Goal: Complete application form: Complete application form

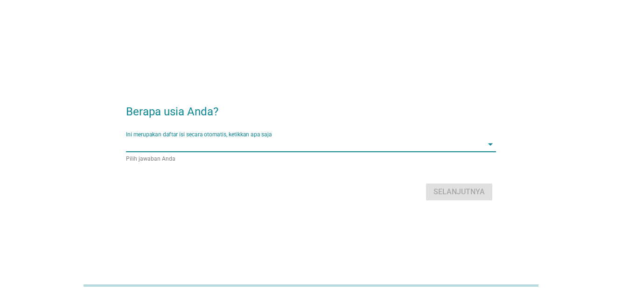
click at [234, 143] on input "Ini merupakan daftar isi secara otomatis, ketikkan apa saja" at bounding box center [304, 144] width 357 height 15
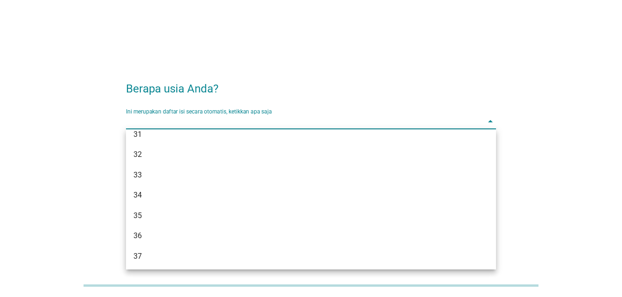
scroll to position [277, 0]
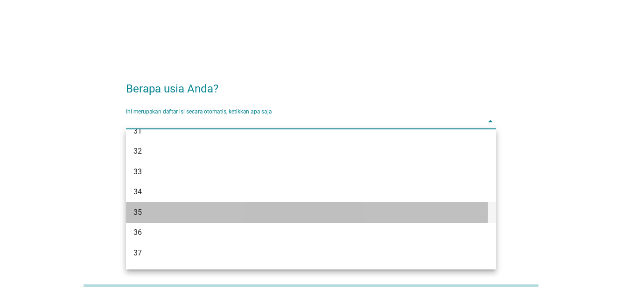
click at [246, 211] on div "35" at bounding box center [296, 212] width 326 height 11
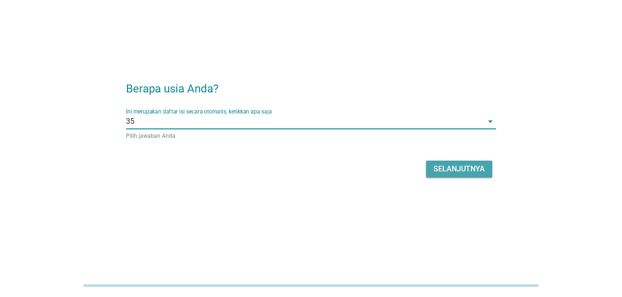
click at [433, 167] on div "Selanjutnya" at bounding box center [458, 168] width 51 height 11
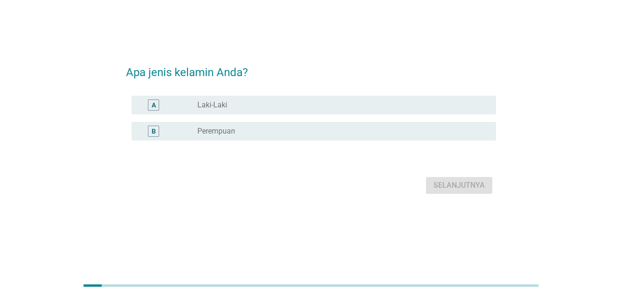
scroll to position [0, 0]
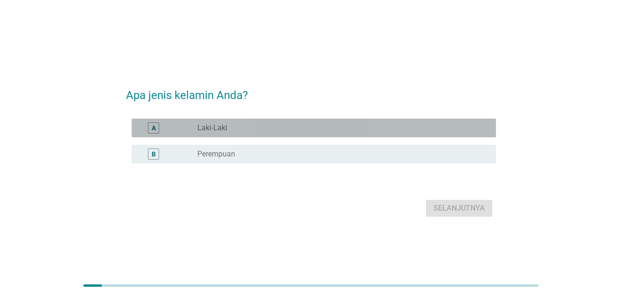
click at [358, 126] on div "radio_button_unchecked Laki-Laki" at bounding box center [339, 127] width 284 height 9
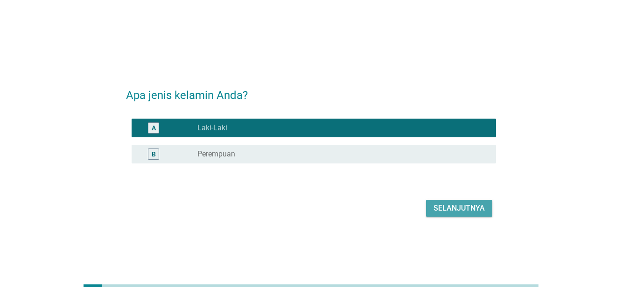
click at [450, 205] on div "Selanjutnya" at bounding box center [458, 207] width 51 height 11
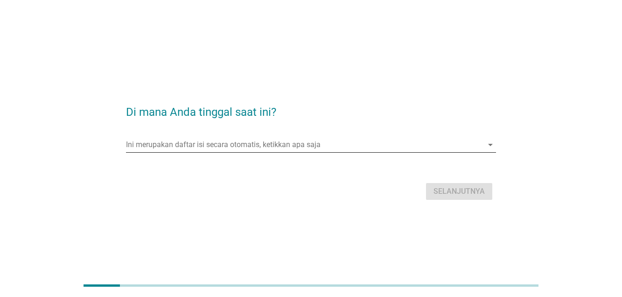
click at [236, 148] on input "Ini merupakan daftar isi secara otomatis, ketikkan apa saja" at bounding box center [304, 144] width 357 height 15
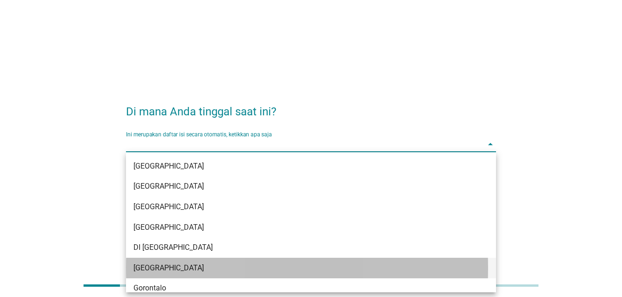
click at [190, 270] on div "DKI Jakarta" at bounding box center [296, 267] width 326 height 11
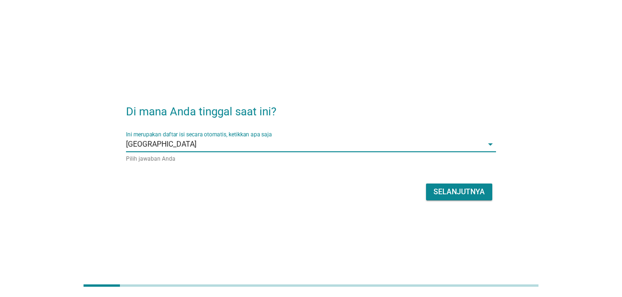
click at [449, 202] on div "Selanjutnya" at bounding box center [311, 192] width 370 height 22
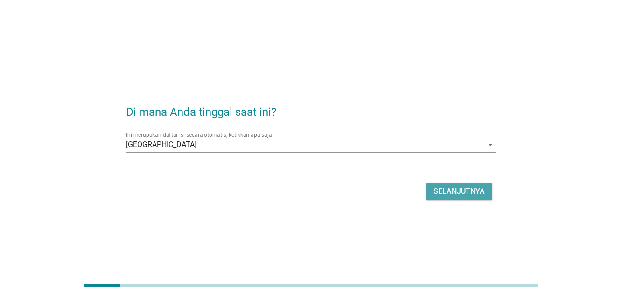
click at [440, 186] on div "Selanjutnya" at bounding box center [458, 191] width 51 height 11
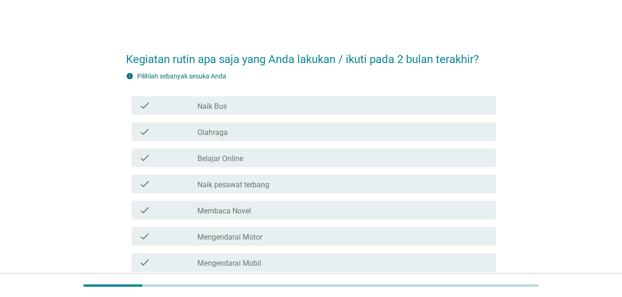
click at [262, 258] on div "check_box_outline_blank Mengendarai Mobil" at bounding box center [342, 262] width 291 height 11
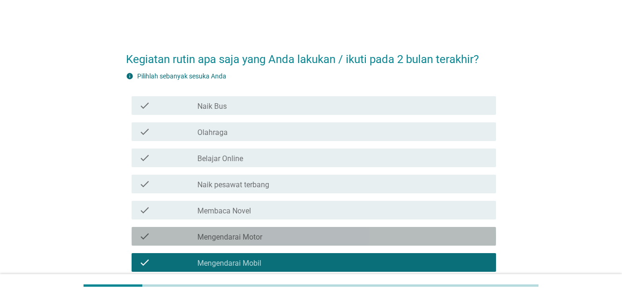
click at [270, 232] on div "check_box_outline_blank Mengendarai Motor" at bounding box center [342, 235] width 291 height 11
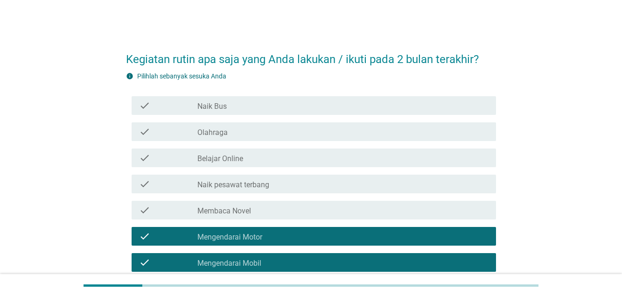
click at [263, 152] on div "check_box_outline_blank Belajar Online" at bounding box center [342, 157] width 291 height 11
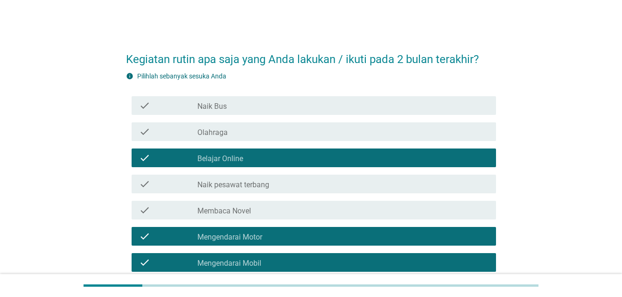
click at [262, 207] on div "check_box_outline_blank Membaca Novel" at bounding box center [342, 209] width 291 height 11
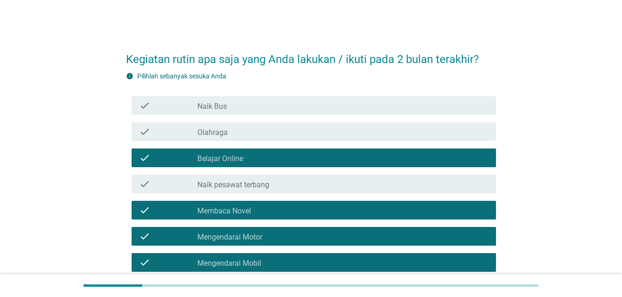
click at [410, 128] on div "check_box_outline_blank Olahraga" at bounding box center [342, 131] width 291 height 11
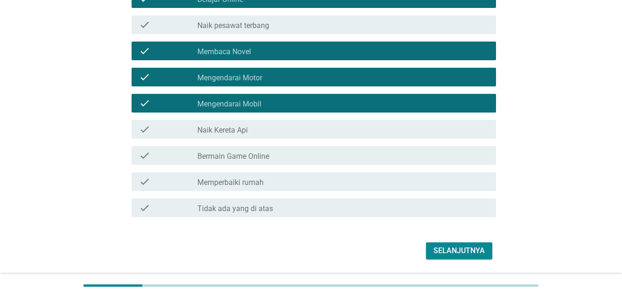
scroll to position [163, 0]
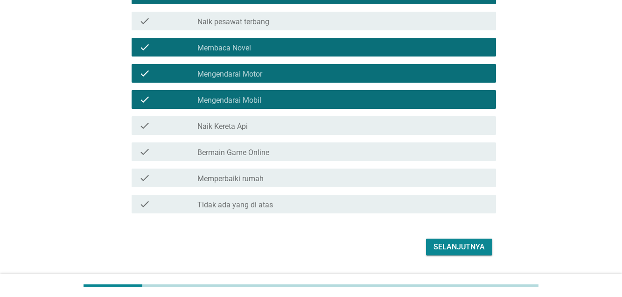
click at [347, 149] on div "check_box_outline_blank Bermain Game Online" at bounding box center [342, 151] width 291 height 11
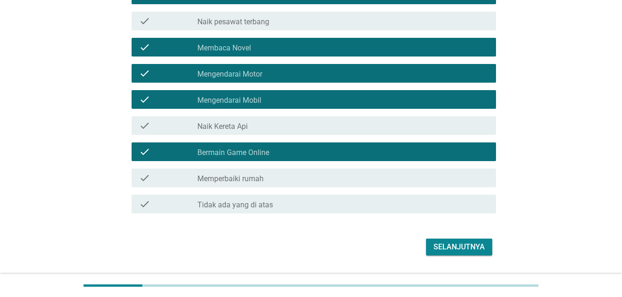
click at [451, 240] on button "Selanjutnya" at bounding box center [459, 246] width 66 height 17
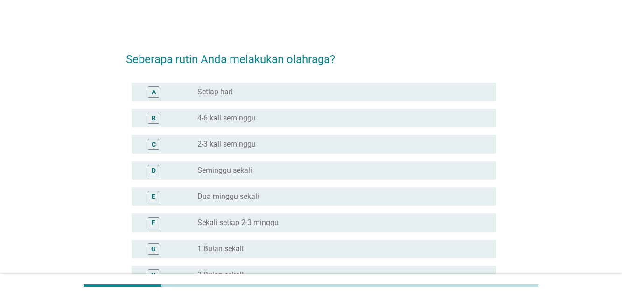
click at [293, 115] on div "radio_button_unchecked 4-6 kali seminggu" at bounding box center [339, 117] width 284 height 9
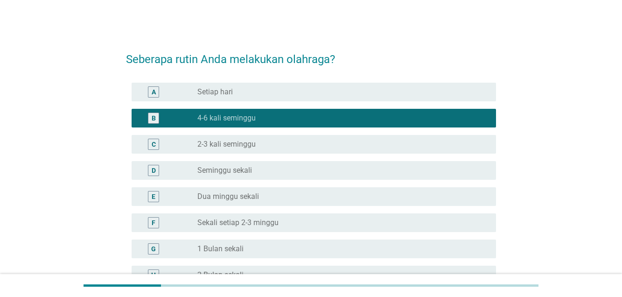
scroll to position [107, 0]
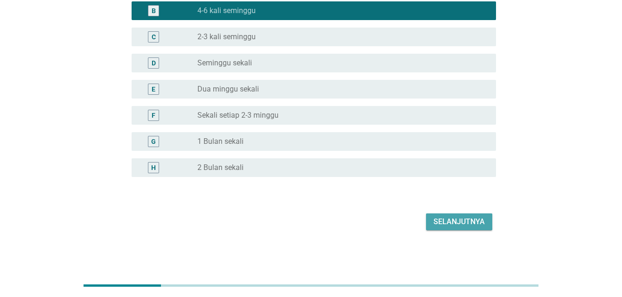
click at [452, 220] on div "Selanjutnya" at bounding box center [458, 221] width 51 height 11
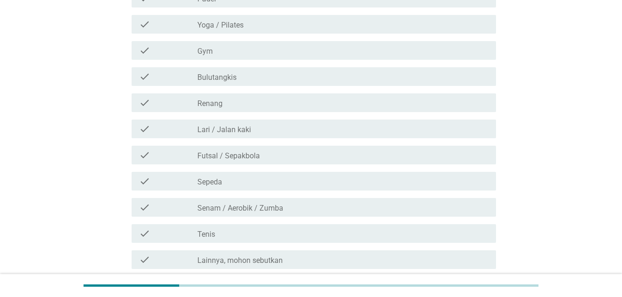
scroll to position [0, 0]
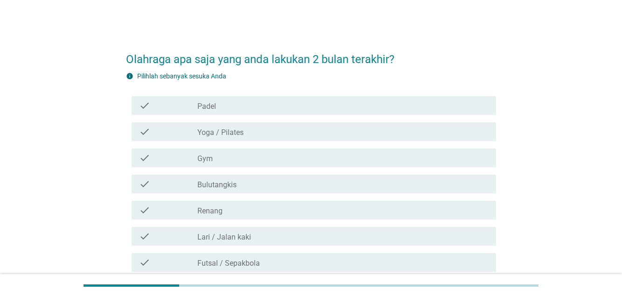
click at [315, 105] on div "check_box_outline_blank Padel" at bounding box center [342, 105] width 291 height 11
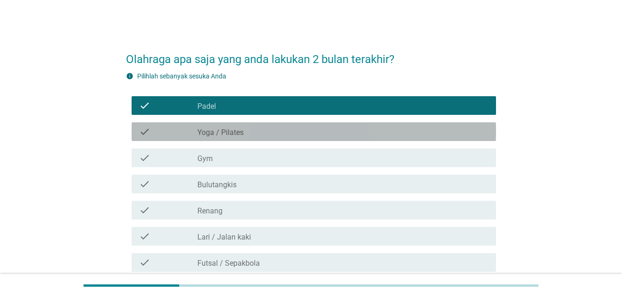
click at [311, 126] on div "check_box_outline_blank Yoga / Pilates" at bounding box center [342, 131] width 291 height 11
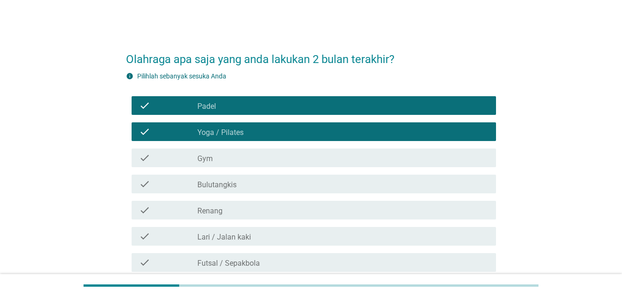
click at [298, 155] on div "check_box_outline_blank Gym" at bounding box center [342, 157] width 291 height 11
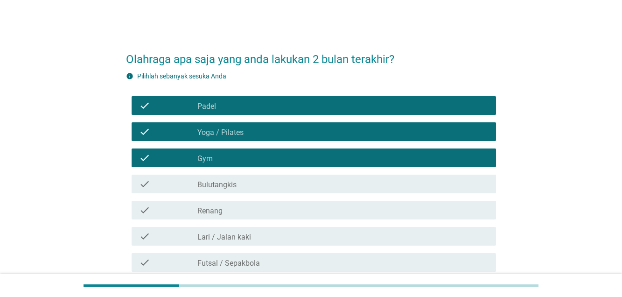
click at [278, 216] on div "check check_box_outline_blank Renang" at bounding box center [314, 210] width 364 height 19
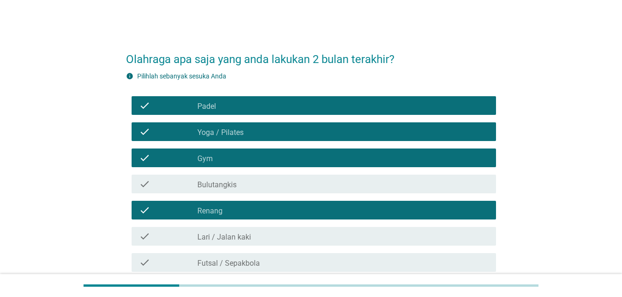
click at [273, 230] on div "check_box_outline_blank Lari / Jalan kaki" at bounding box center [342, 235] width 291 height 11
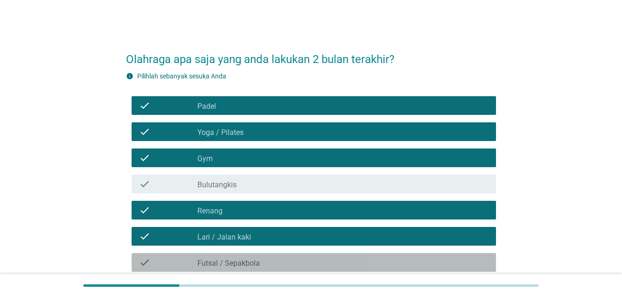
click at [275, 259] on div "check_box_outline_blank Futsal / Sepakbola" at bounding box center [342, 262] width 291 height 11
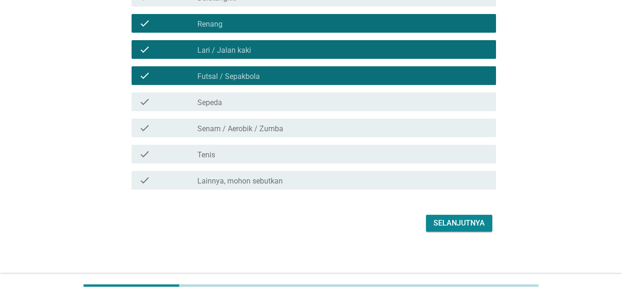
scroll to position [188, 0]
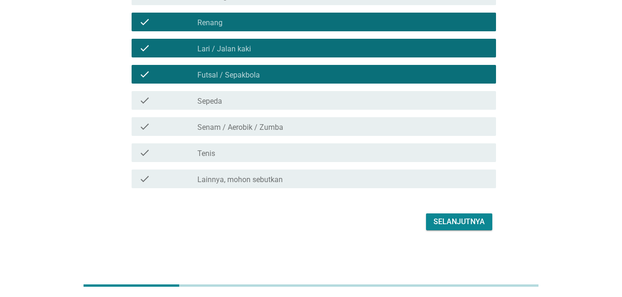
click at [451, 214] on button "Selanjutnya" at bounding box center [459, 221] width 66 height 17
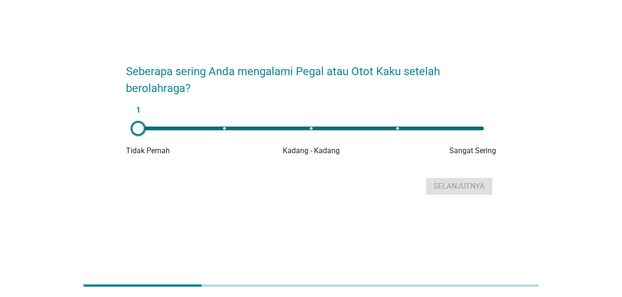
scroll to position [0, 0]
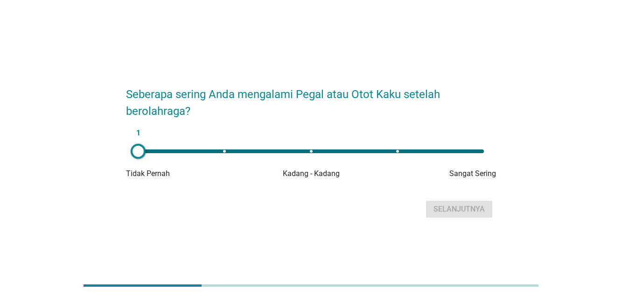
click at [473, 150] on div "1" at bounding box center [311, 151] width 346 height 4
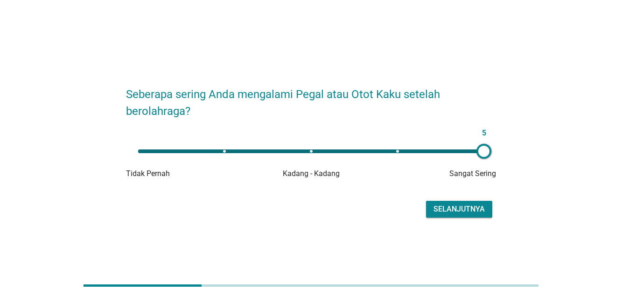
click at [394, 151] on div "5" at bounding box center [311, 151] width 346 height 4
type input "4"
click at [453, 206] on div "Selanjutnya" at bounding box center [458, 208] width 51 height 11
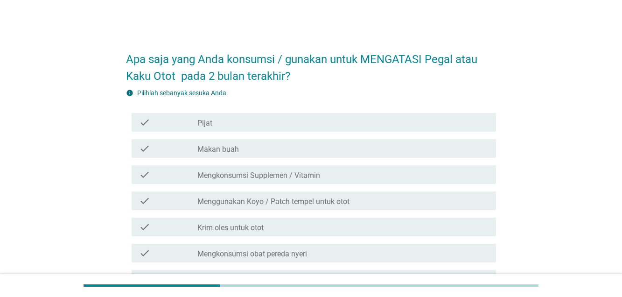
click at [292, 175] on label "Mengkonsumsi Supplemen / Vitamin" at bounding box center [258, 175] width 123 height 9
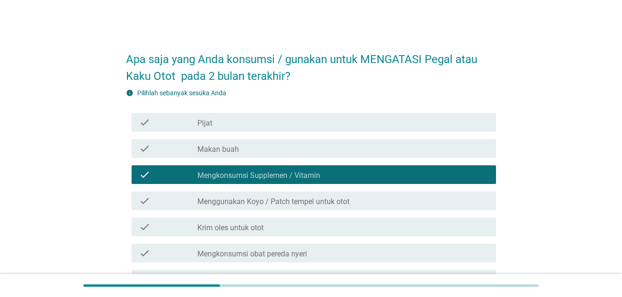
click at [270, 232] on div "check check_box_outline_blank Krim oles untuk otot" at bounding box center [314, 226] width 364 height 19
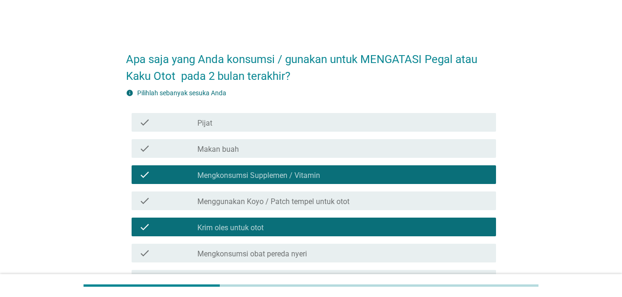
click at [248, 119] on div "check_box_outline_blank Pijat" at bounding box center [342, 122] width 291 height 11
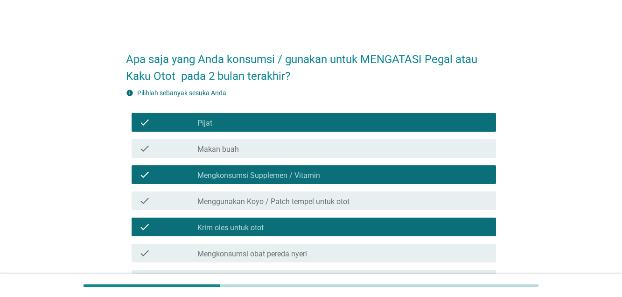
click at [257, 148] on div "check_box_outline_blank Makan buah" at bounding box center [342, 148] width 291 height 11
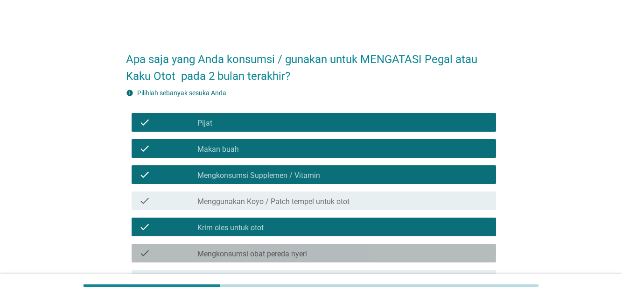
click at [354, 254] on div "check_box_outline_blank Mengkonsumsi obat pereda nyeri" at bounding box center [342, 252] width 291 height 11
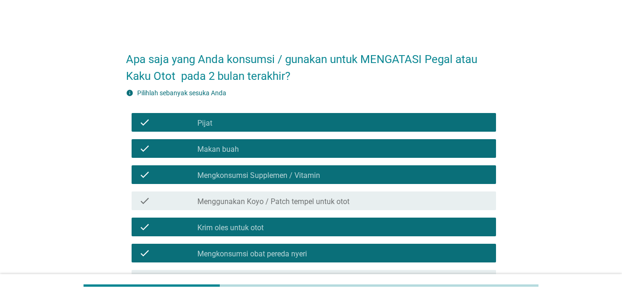
scroll to position [126, 0]
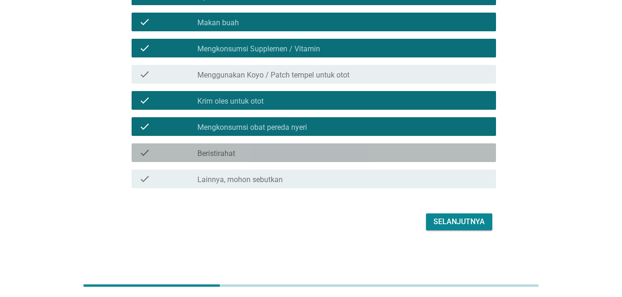
click at [399, 148] on div "check_box_outline_blank Beristirahat" at bounding box center [342, 152] width 291 height 11
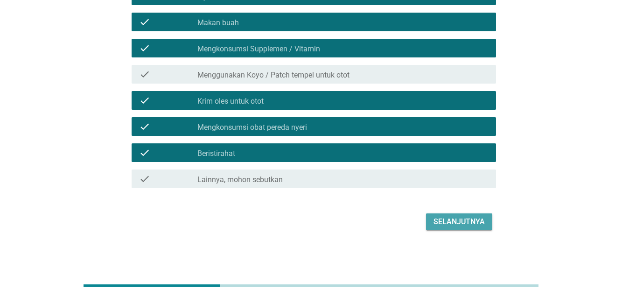
click at [465, 223] on div "Selanjutnya" at bounding box center [458, 221] width 51 height 11
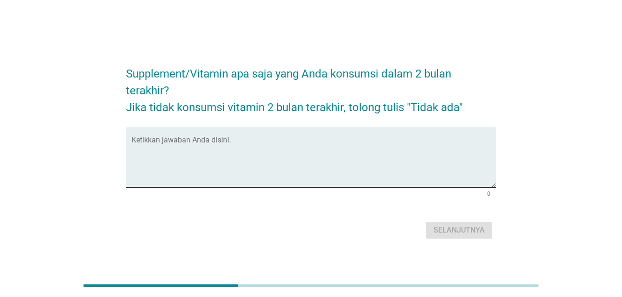
click at [250, 165] on textarea "Ketikkan jawaban Anda disini." at bounding box center [314, 162] width 364 height 49
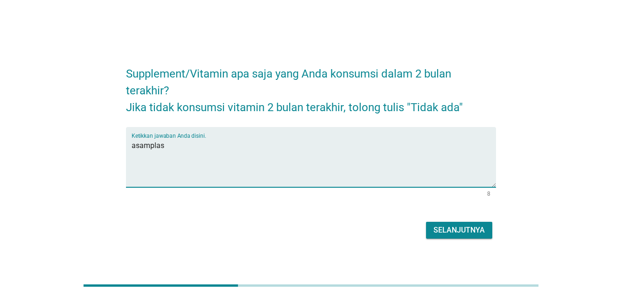
type textarea "asamplas"
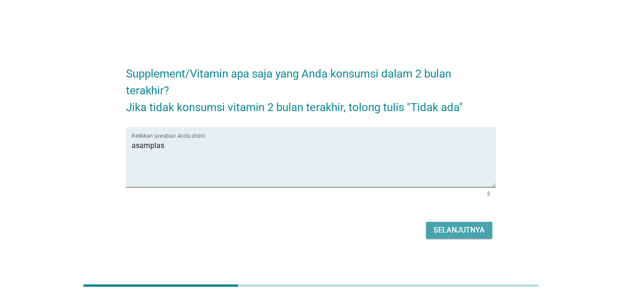
click at [474, 235] on div "Selanjutnya" at bounding box center [458, 229] width 51 height 11
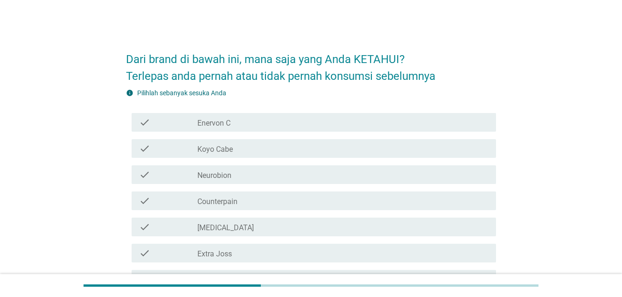
click at [281, 145] on div "check_box_outline_blank Koyo Cabe" at bounding box center [342, 148] width 291 height 11
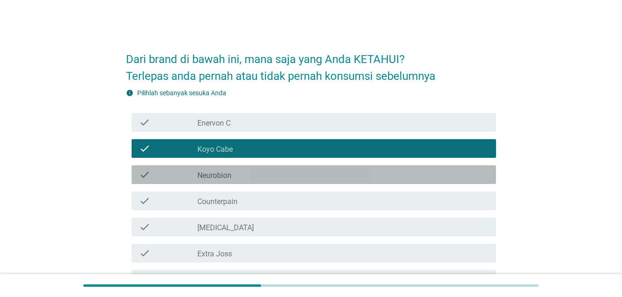
click at [288, 170] on div "check_box_outline_blank Neurobion" at bounding box center [342, 174] width 291 height 11
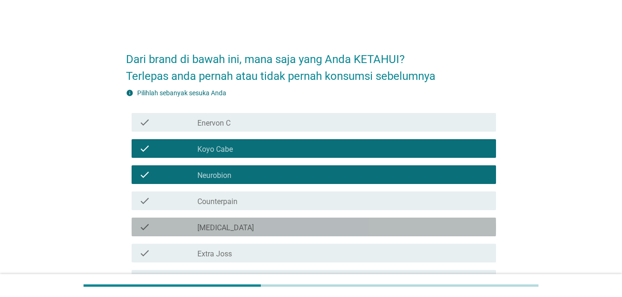
click at [281, 223] on div "check_box_outline_blank Salonpas" at bounding box center [342, 226] width 291 height 11
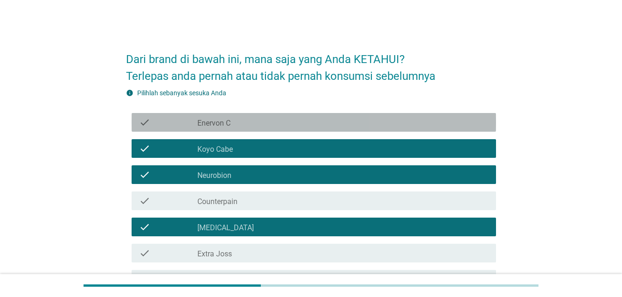
click at [276, 120] on div "check_box_outline_blank Enervon C" at bounding box center [342, 122] width 291 height 11
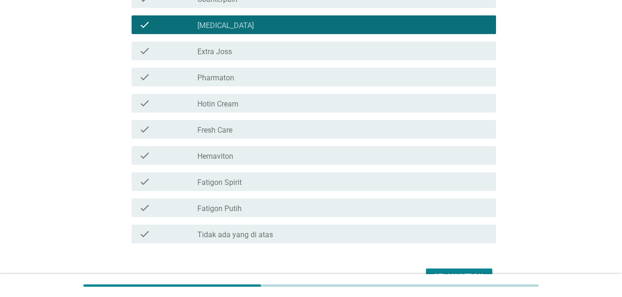
scroll to position [207, 0]
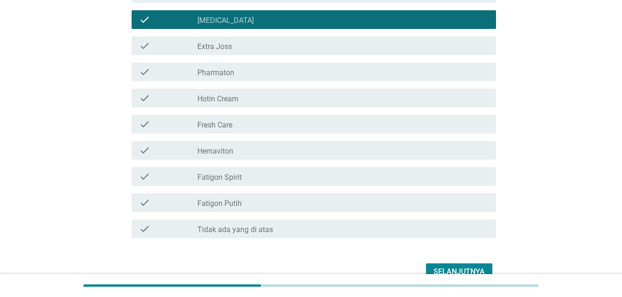
click at [369, 42] on div "check_box_outline_blank Extra Joss" at bounding box center [342, 45] width 291 height 11
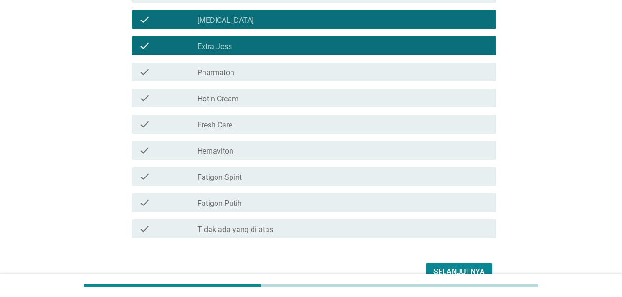
click at [332, 127] on div "check_box_outline_blank Fresh Care" at bounding box center [342, 123] width 291 height 11
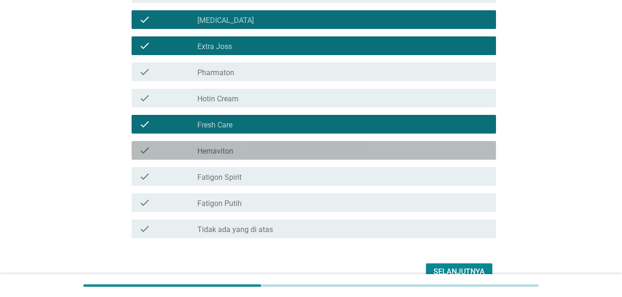
click at [313, 154] on div "check_box_outline_blank Hemaviton" at bounding box center [342, 150] width 291 height 11
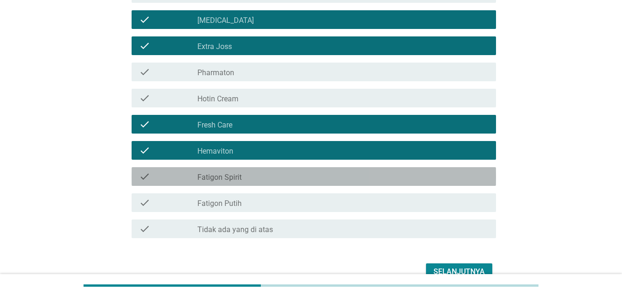
click at [313, 175] on div "check_box_outline_blank Fatigon Spirit" at bounding box center [342, 176] width 291 height 11
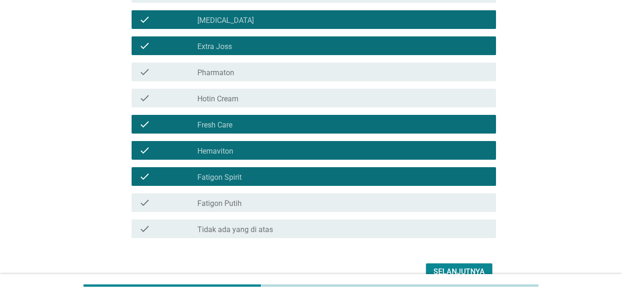
click at [307, 209] on div "check check_box_outline_blank Fatigon Putih" at bounding box center [314, 202] width 364 height 19
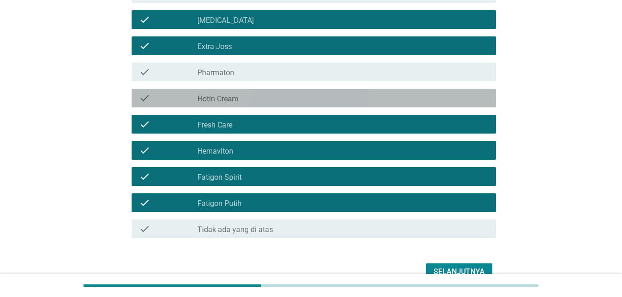
click at [379, 100] on div "check_box_outline_blank Hotin Cream" at bounding box center [342, 97] width 291 height 11
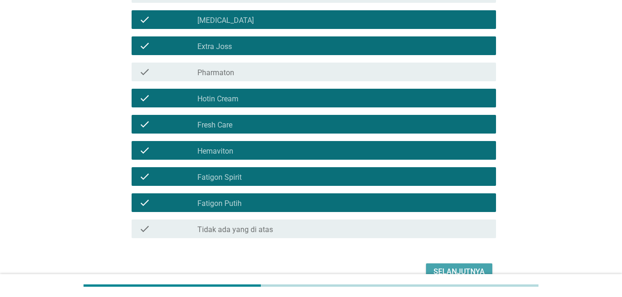
click at [467, 266] on div "Selanjutnya" at bounding box center [458, 271] width 51 height 11
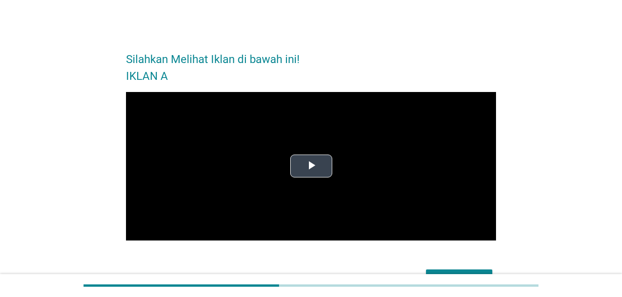
click at [311, 166] on span "Video Player" at bounding box center [311, 166] width 0 height 0
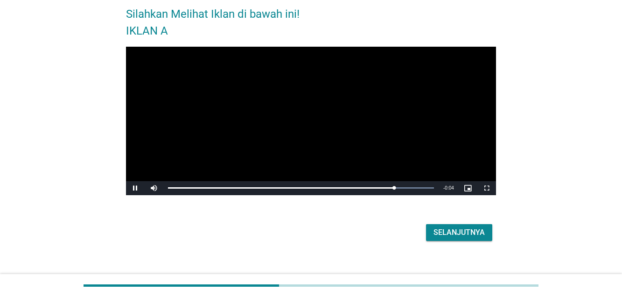
scroll to position [49, 0]
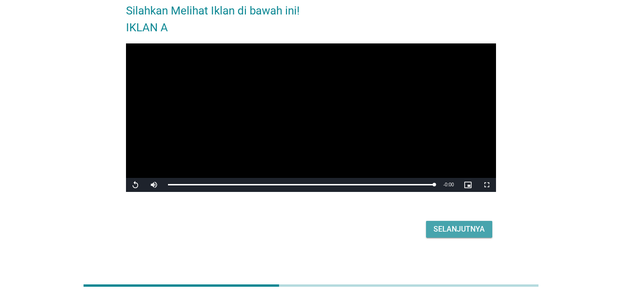
click at [457, 229] on div "Selanjutnya" at bounding box center [458, 228] width 51 height 11
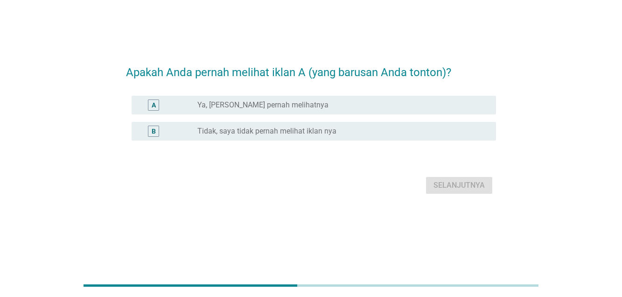
scroll to position [0, 0]
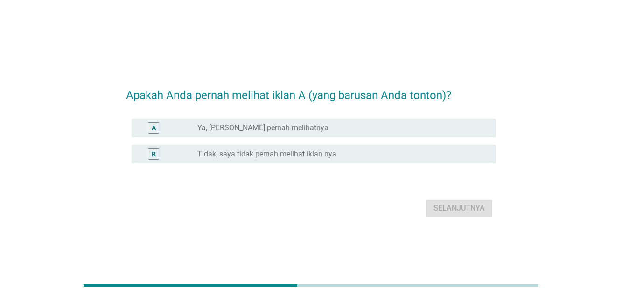
click at [318, 127] on div "radio_button_unchecked Ya, Saya Yakin pernah melihatnya" at bounding box center [339, 127] width 284 height 9
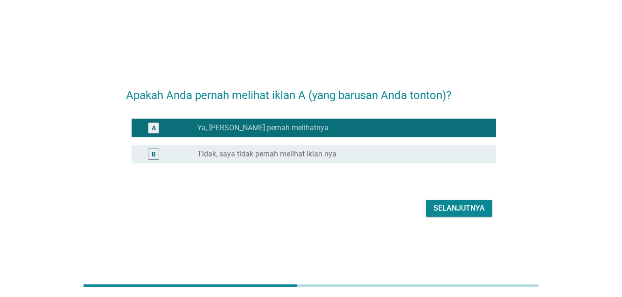
click at [467, 215] on button "Selanjutnya" at bounding box center [459, 208] width 66 height 17
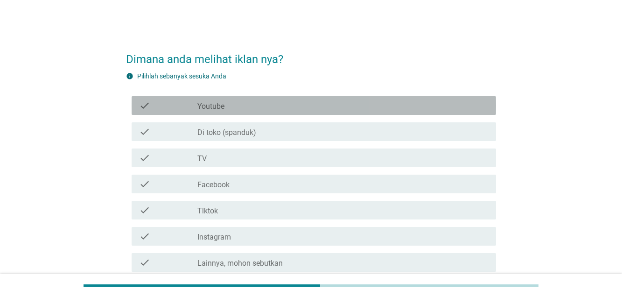
click at [248, 107] on div "check_box_outline_blank Youtube" at bounding box center [342, 105] width 291 height 11
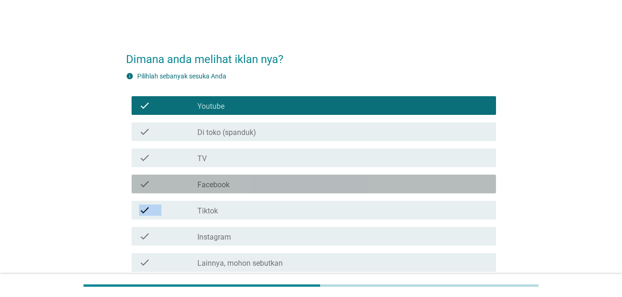
drag, startPoint x: 254, startPoint y: 188, endPoint x: 255, endPoint y: 202, distance: 15.0
click at [255, 202] on div "check check_box_outline_blank Youtube check check_box_outline_blank Di toko (sp…" at bounding box center [311, 183] width 370 height 183
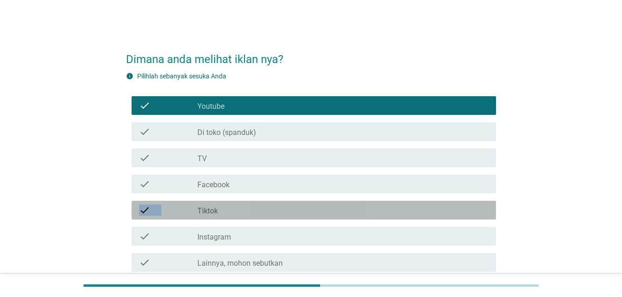
click at [255, 202] on div "check check_box_outline_blank Tiktok" at bounding box center [314, 210] width 364 height 19
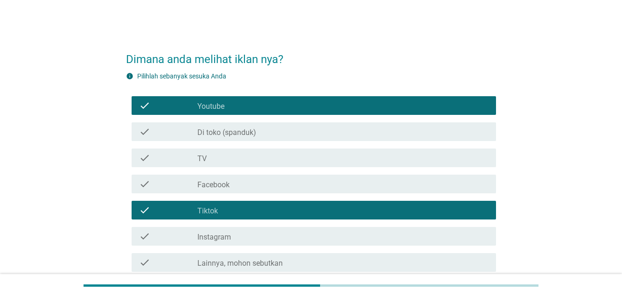
click at [265, 243] on div "check check_box_outline_blank Instagram" at bounding box center [314, 236] width 364 height 19
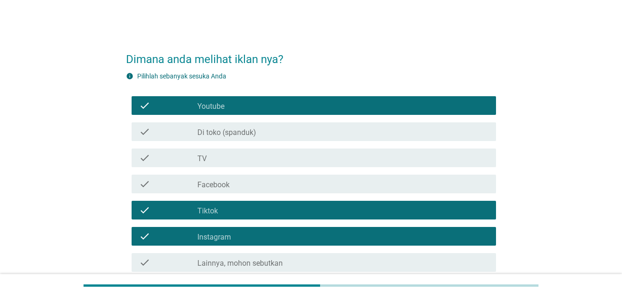
scroll to position [83, 0]
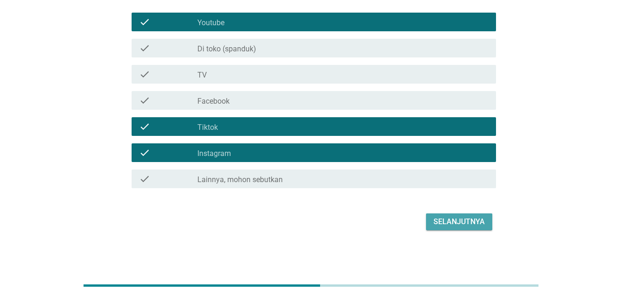
click at [466, 217] on div "Selanjutnya" at bounding box center [458, 221] width 51 height 11
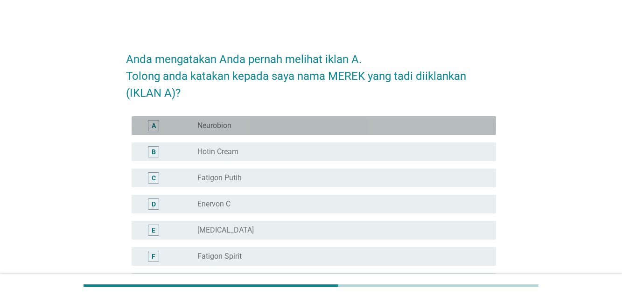
click at [280, 125] on div "radio_button_unchecked Neurobion" at bounding box center [339, 125] width 284 height 9
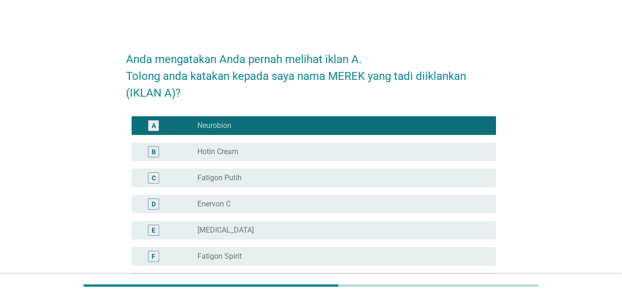
scroll to position [276, 0]
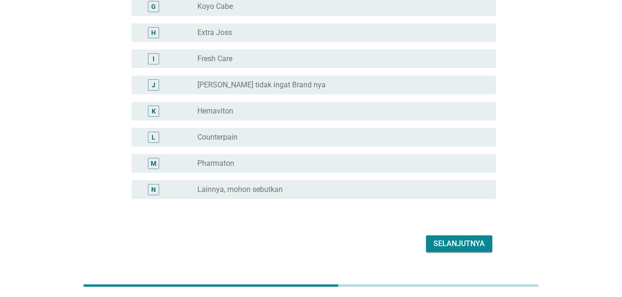
click at [470, 241] on div "Selanjutnya" at bounding box center [458, 243] width 51 height 11
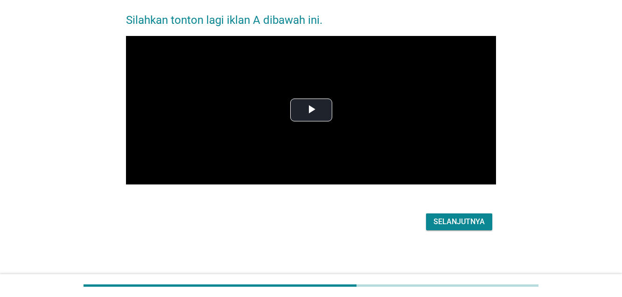
scroll to position [0, 0]
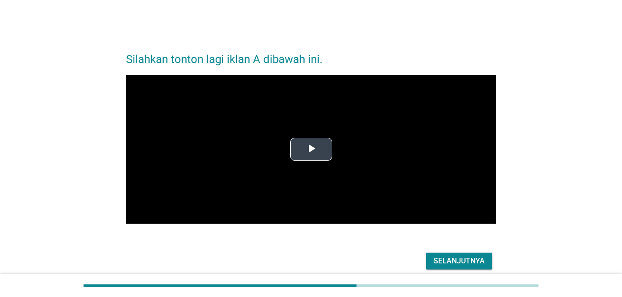
click at [311, 149] on span "Video Player" at bounding box center [311, 149] width 0 height 0
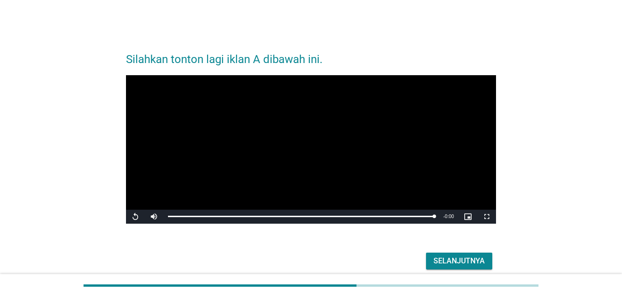
click at [455, 262] on div "Selanjutnya" at bounding box center [458, 260] width 51 height 11
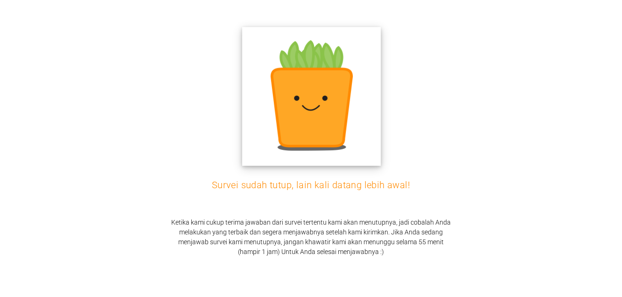
click at [290, 107] on img at bounding box center [311, 96] width 139 height 139
